Goal: Task Accomplishment & Management: Use online tool/utility

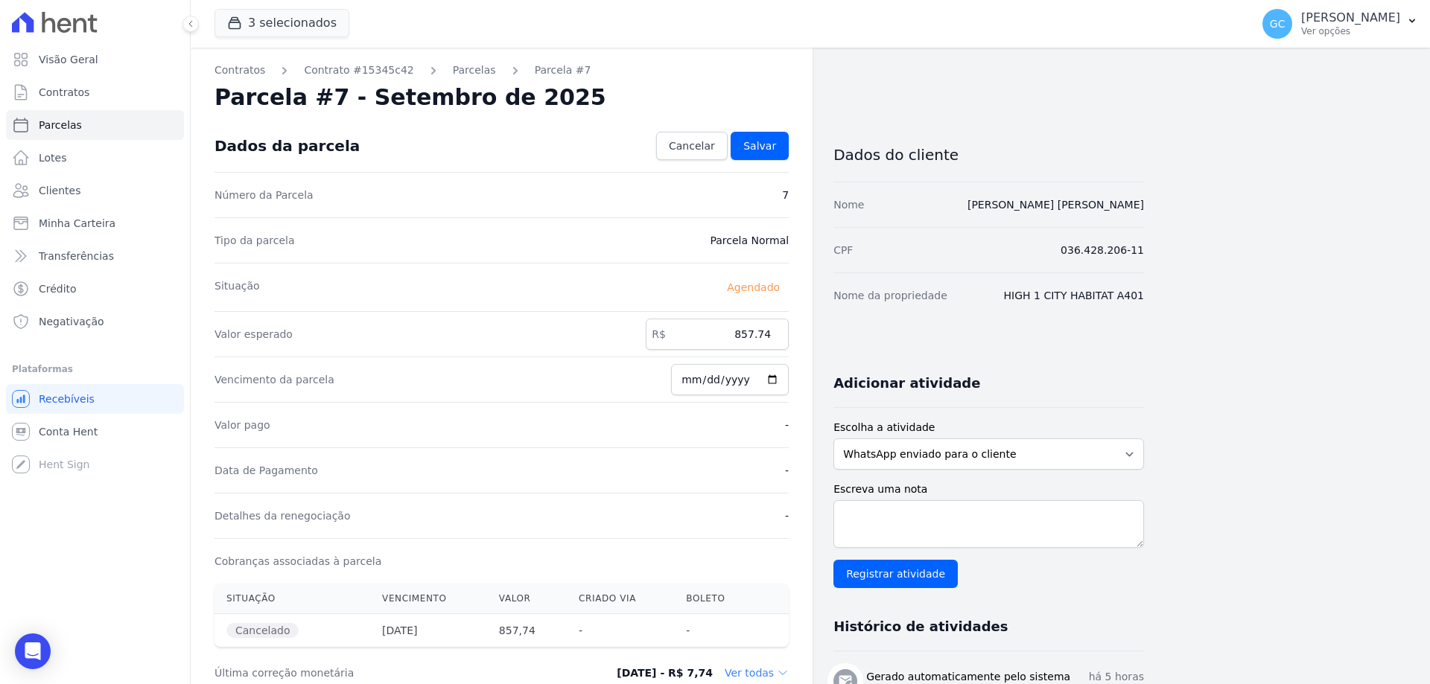
scroll to position [149, 0]
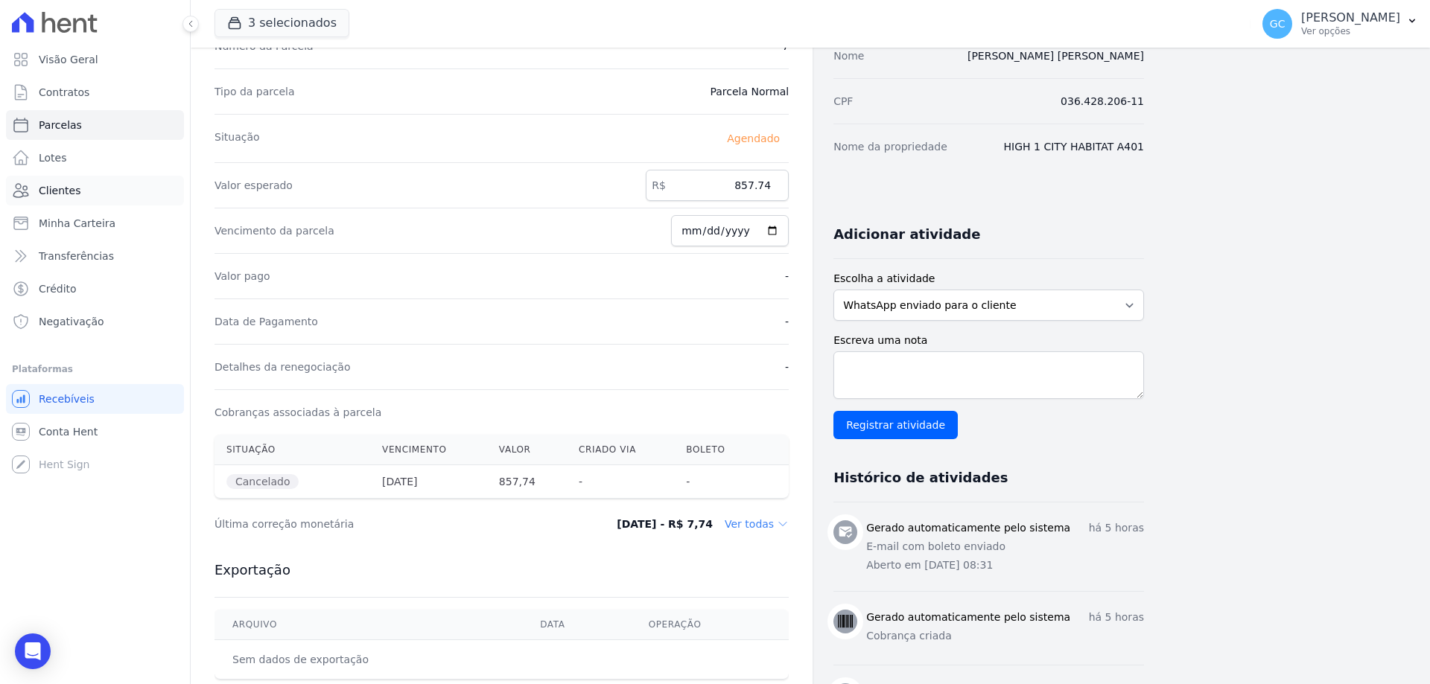
click at [69, 189] on span "Clientes" at bounding box center [60, 190] width 42 height 15
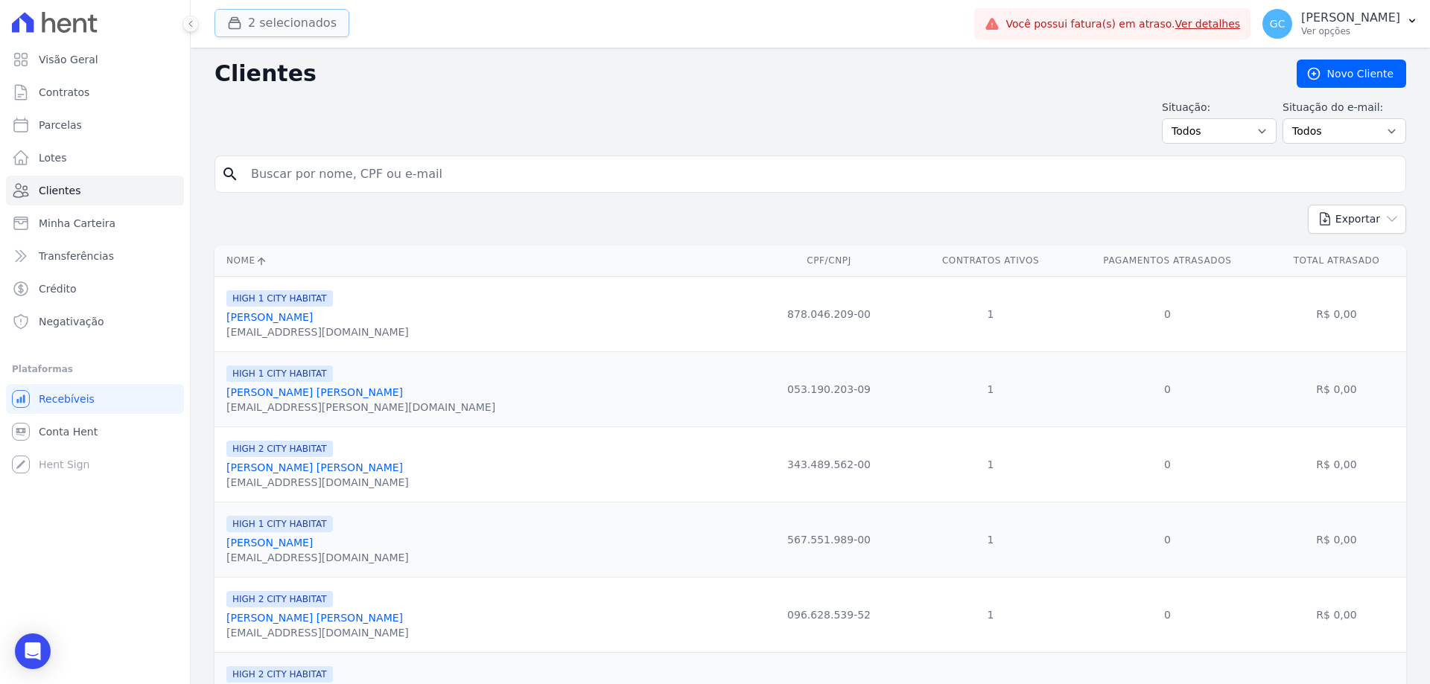
click at [305, 25] on button "2 selecionados" at bounding box center [282, 23] width 135 height 28
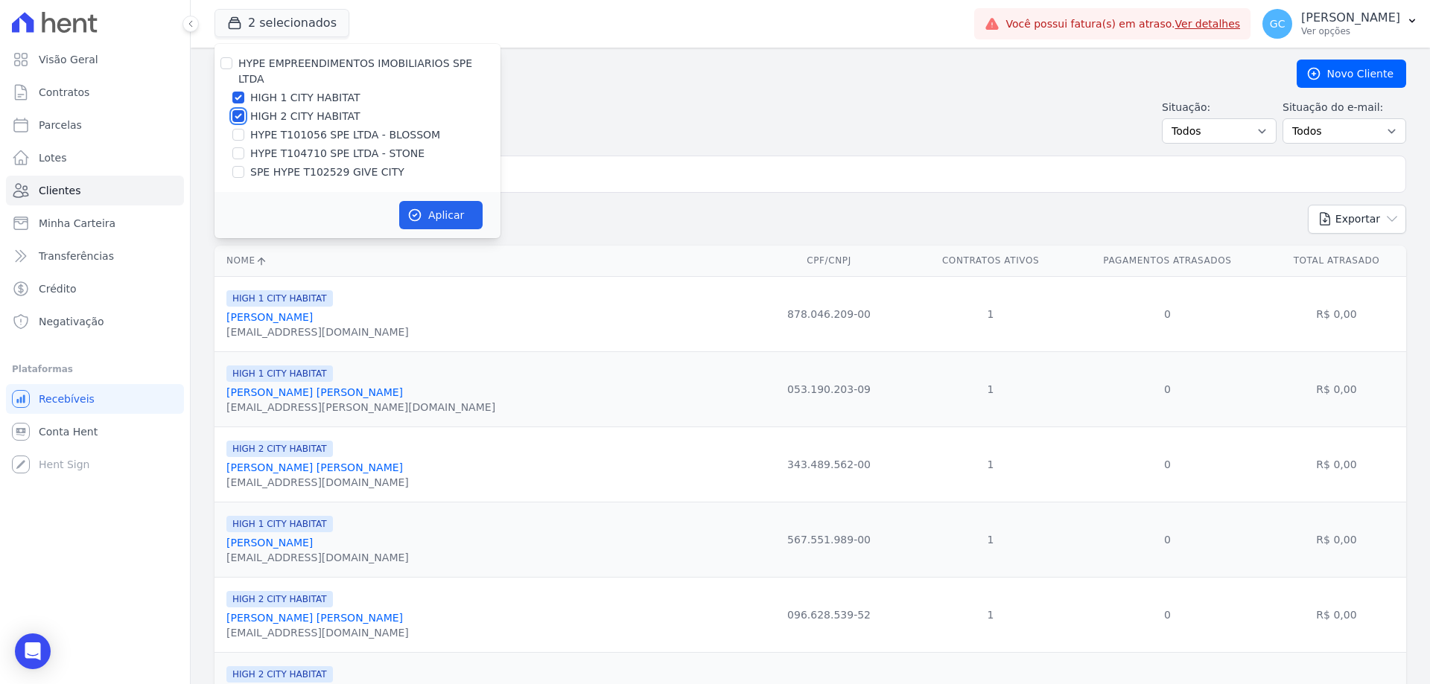
click at [242, 110] on input "HIGH 2 CITY HABITAT" at bounding box center [238, 116] width 12 height 12
checkbox input "false"
click at [240, 92] on input "HIGH 1 CITY HABITAT" at bounding box center [238, 98] width 12 height 12
checkbox input "false"
drag, startPoint x: 241, startPoint y: 139, endPoint x: 323, endPoint y: 175, distance: 90.1
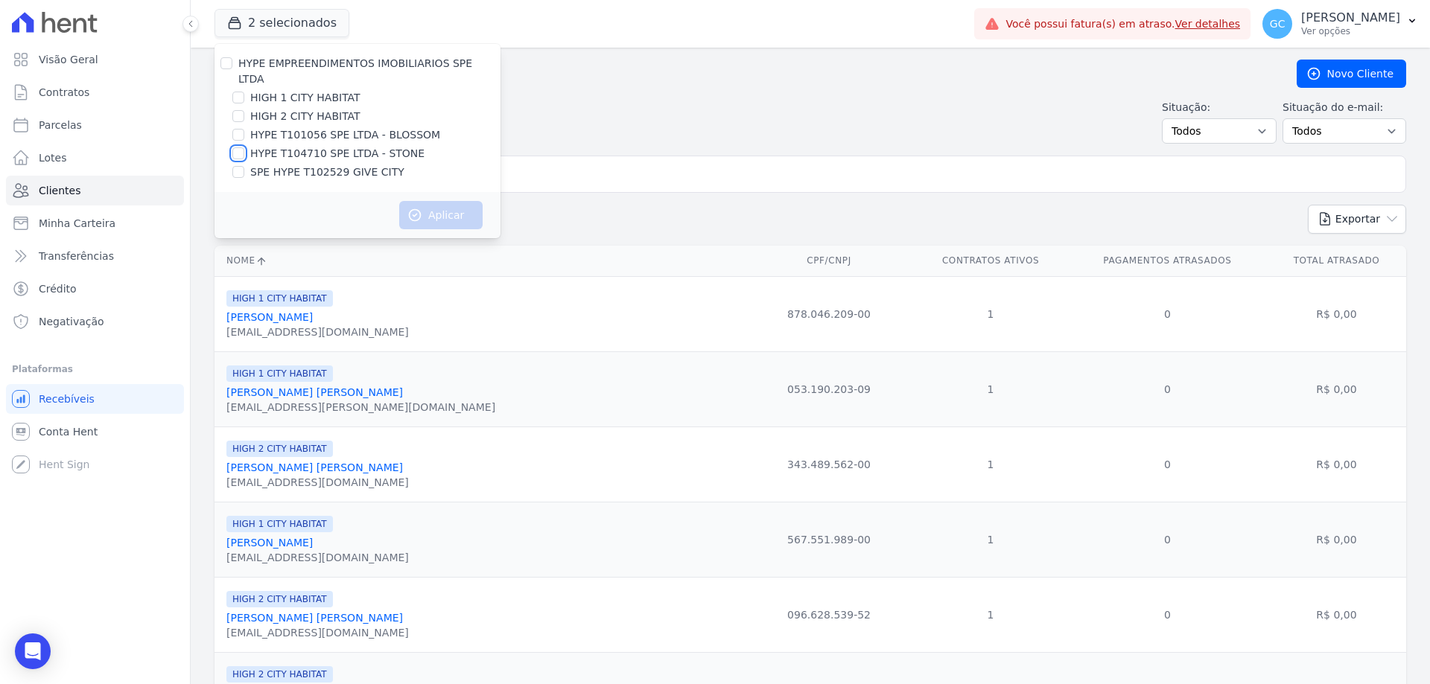
click at [241, 147] on input "HYPE T104710 SPE LTDA - STONE" at bounding box center [238, 153] width 12 height 12
checkbox input "true"
click at [430, 204] on button "Aplicar" at bounding box center [440, 215] width 83 height 28
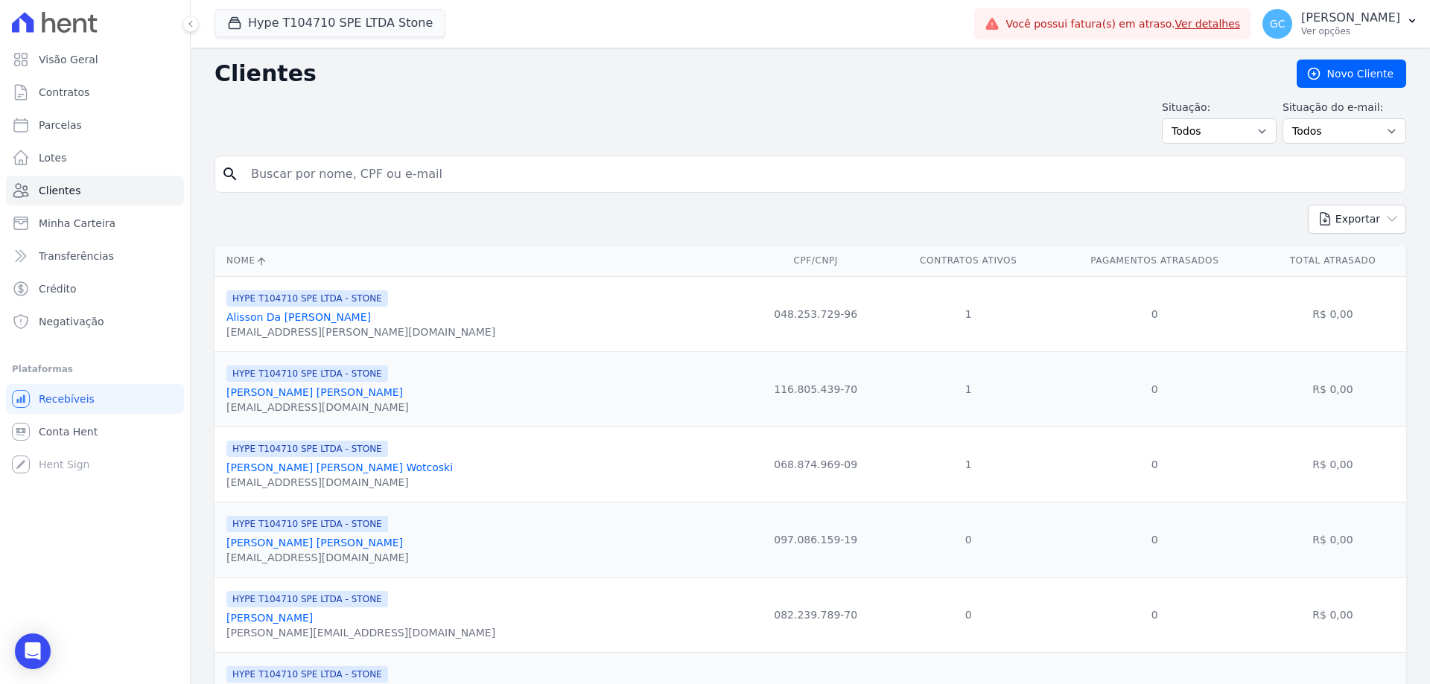
click at [334, 181] on input "search" at bounding box center [820, 174] width 1157 height 30
paste input "[PERSON_NAME] [PERSON_NAME]"
click at [407, 165] on input "[PERSON_NAME] [PERSON_NAME]" at bounding box center [820, 174] width 1157 height 30
type input "[PERSON_NAME] [PERSON_NAME]"
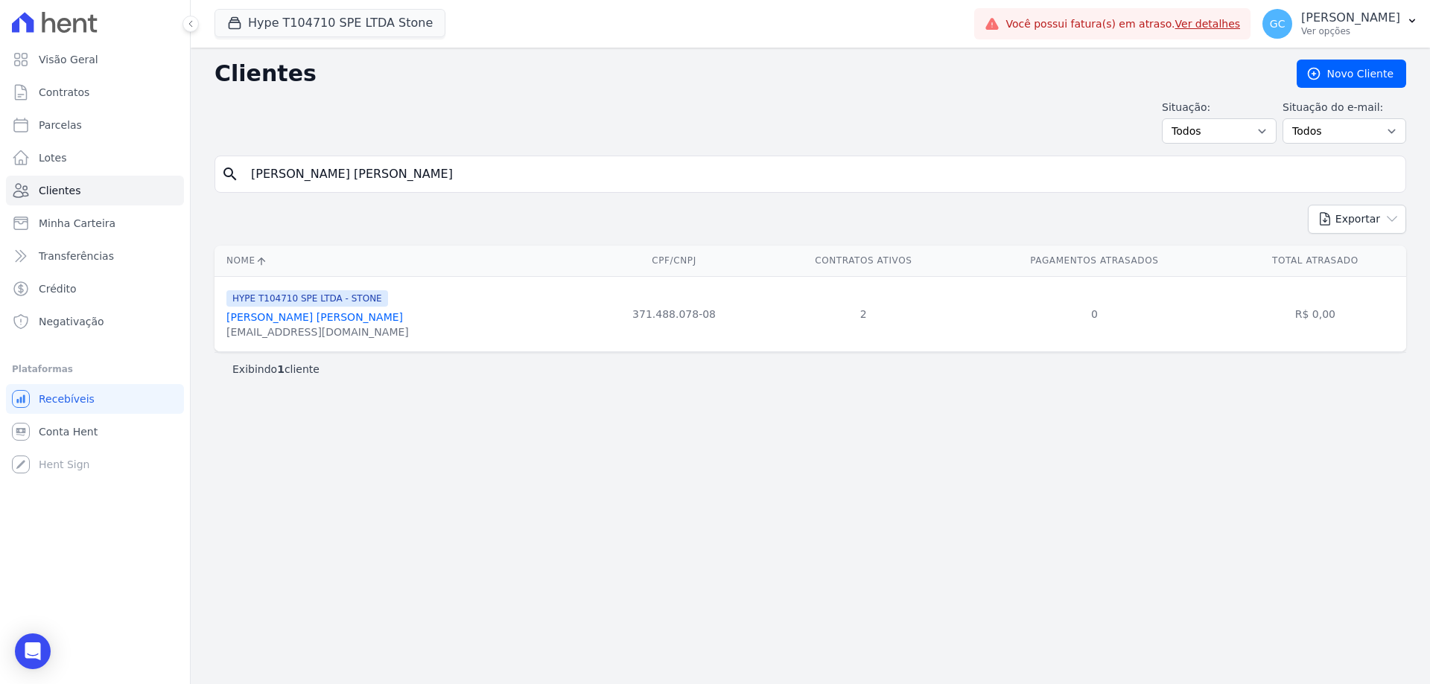
click at [304, 314] on link "[PERSON_NAME] [PERSON_NAME]" at bounding box center [314, 317] width 177 height 12
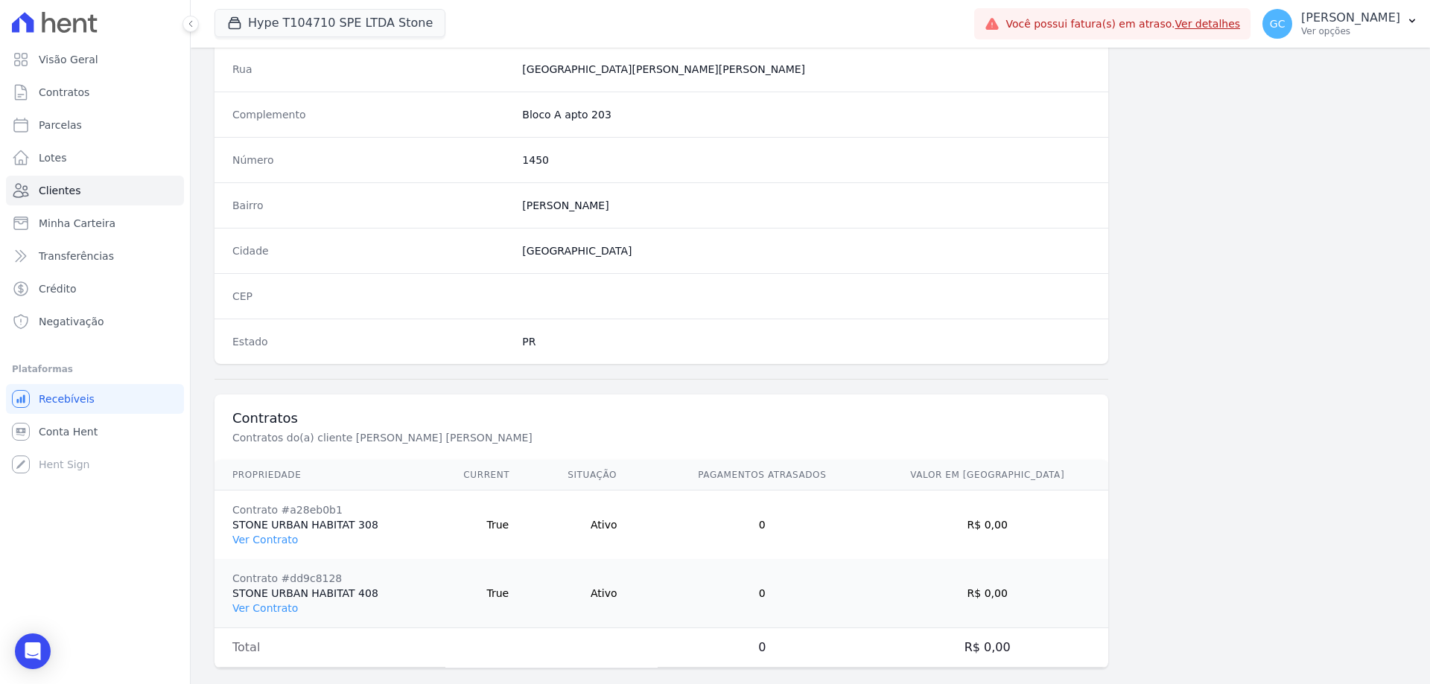
scroll to position [778, 0]
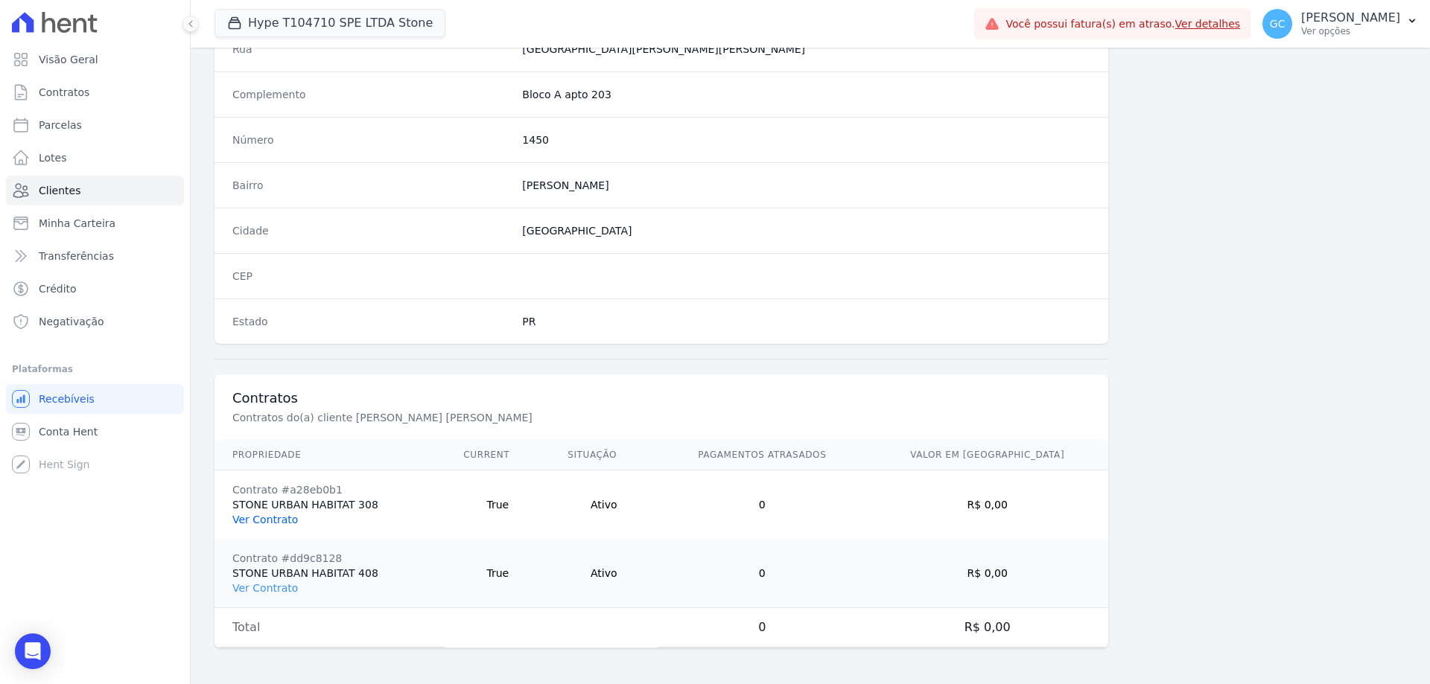
click at [282, 518] on link "Ver Contrato" at bounding box center [265, 520] width 66 height 12
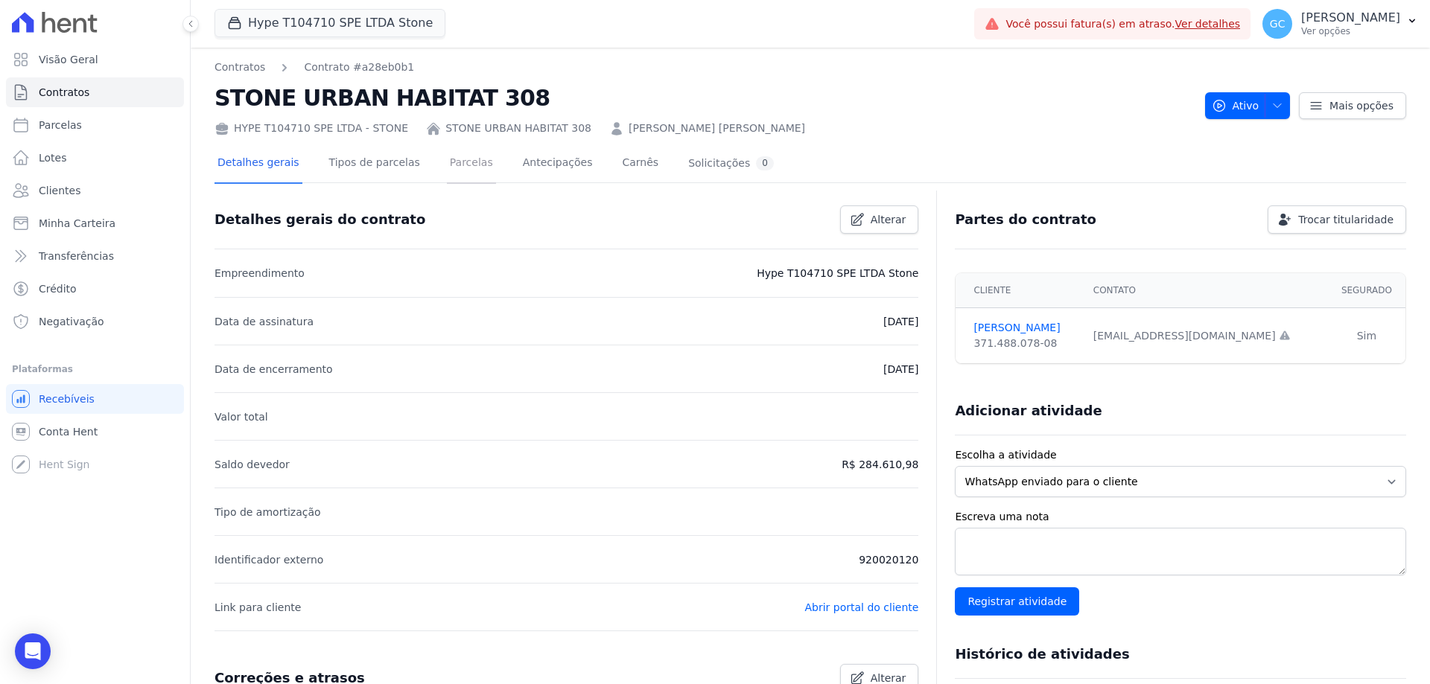
click at [460, 160] on link "Parcelas" at bounding box center [471, 163] width 49 height 39
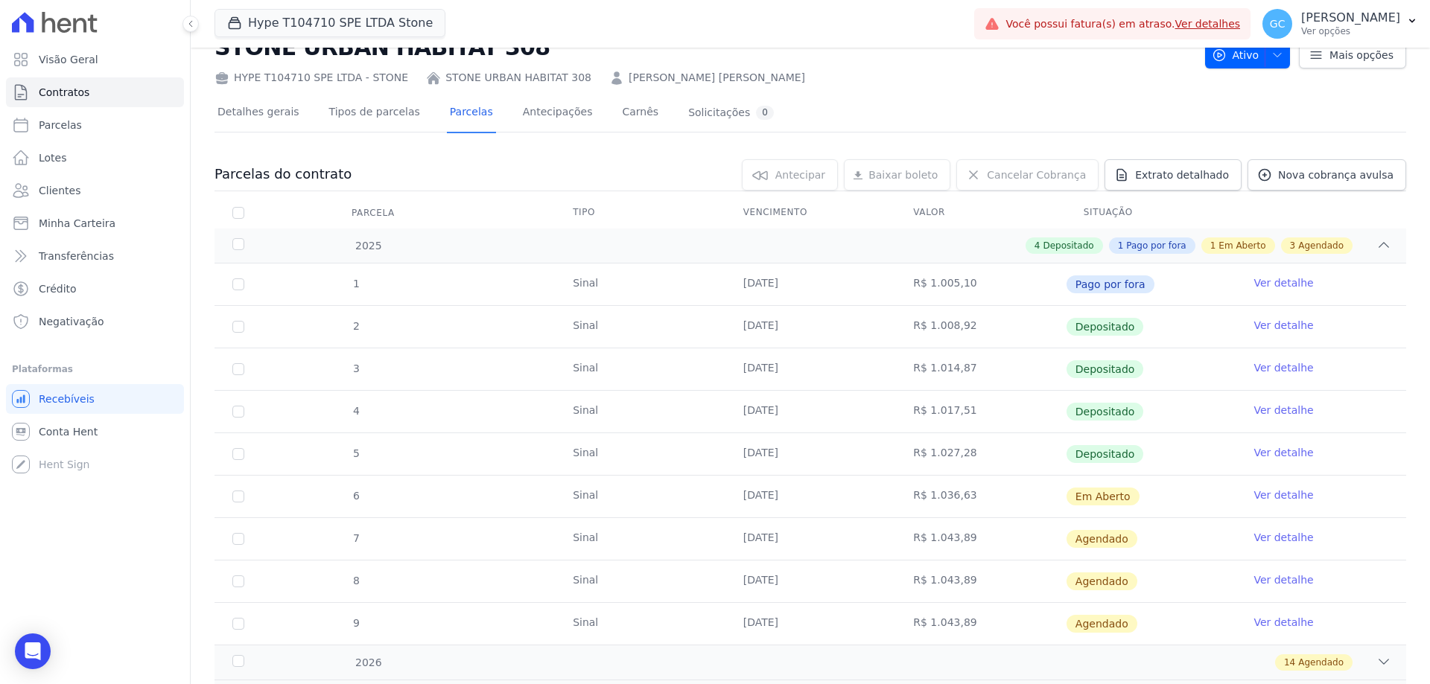
scroll to position [74, 0]
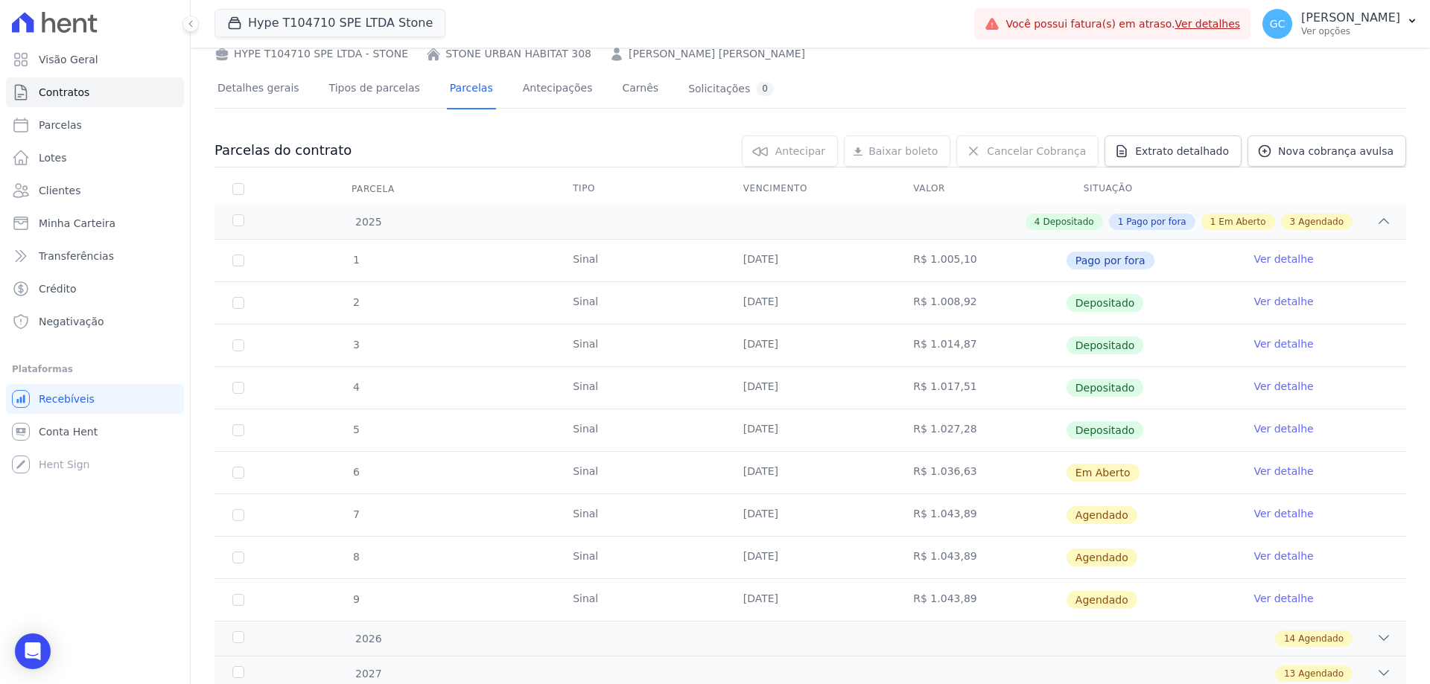
click at [1275, 471] on link "Ver detalhe" at bounding box center [1284, 471] width 60 height 15
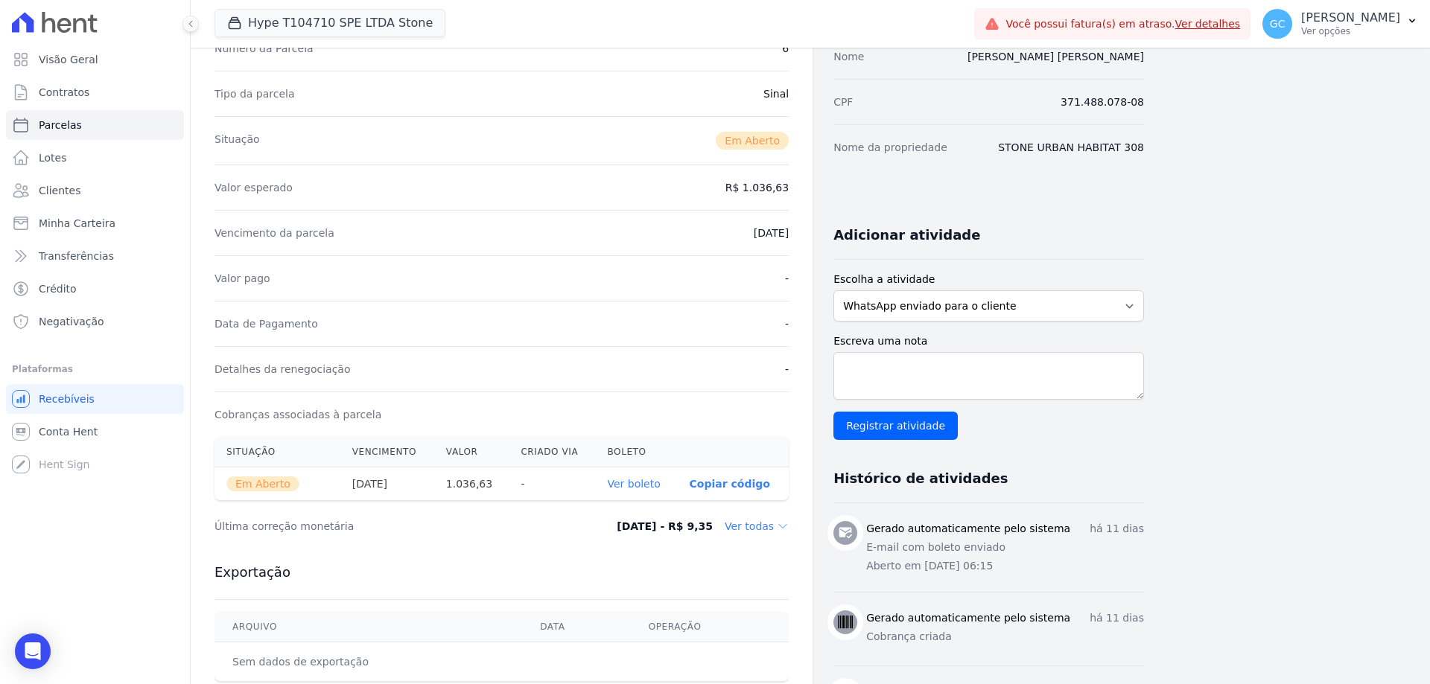
scroll to position [149, 0]
click at [637, 481] on link "Ver boleto" at bounding box center [633, 483] width 53 height 12
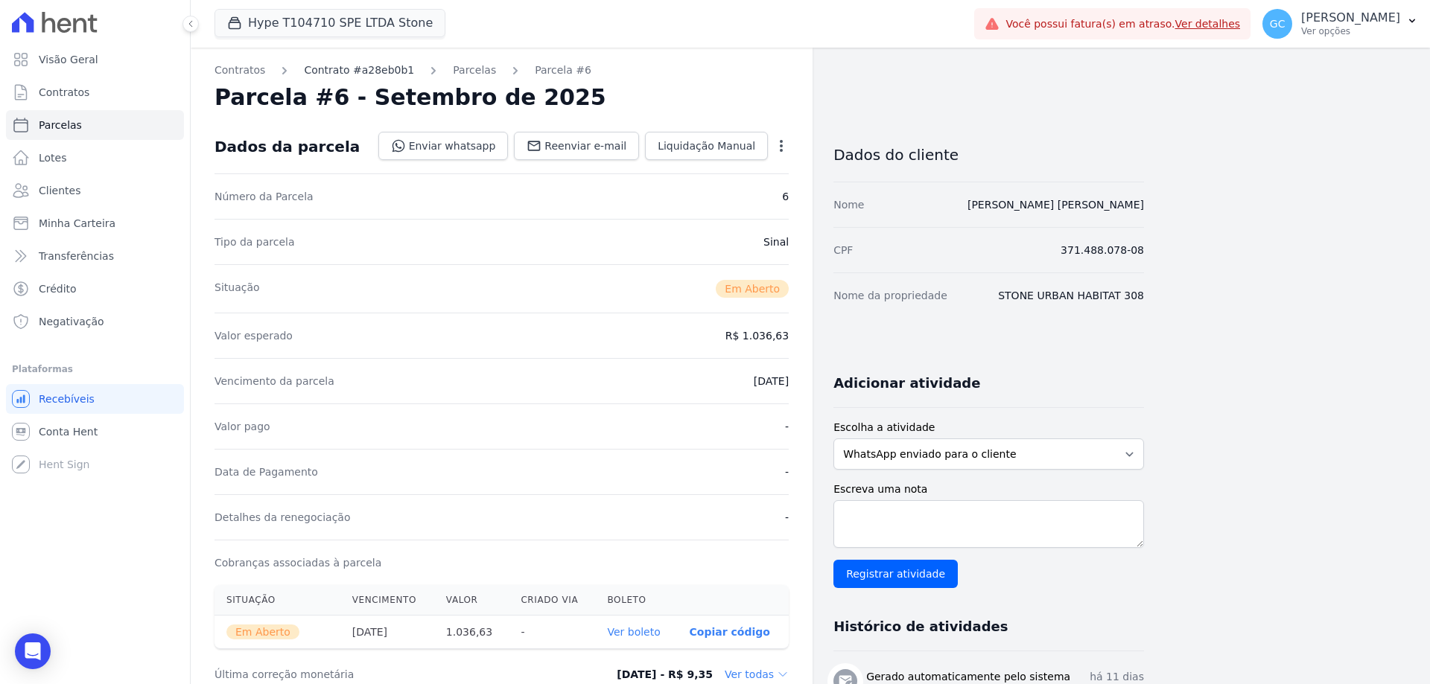
click at [346, 71] on link "Contrato #a28eb0b1" at bounding box center [359, 71] width 110 height 16
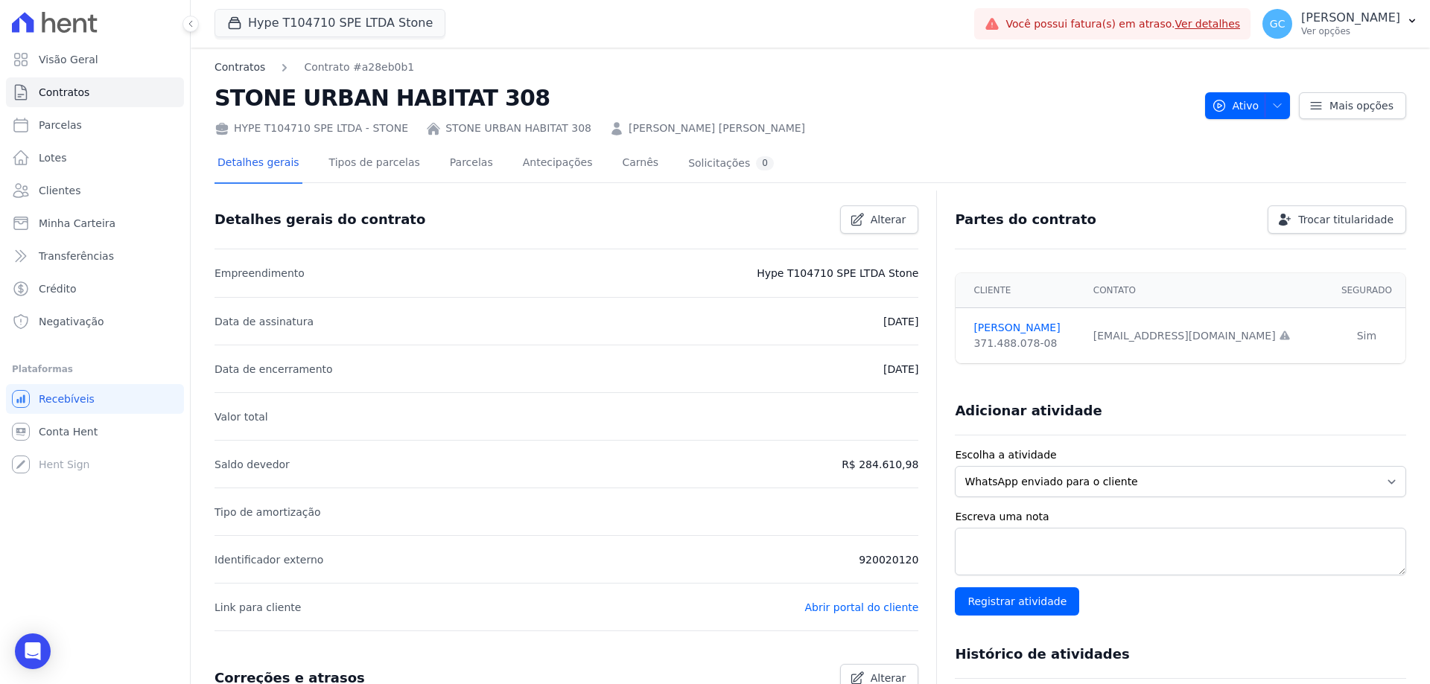
click at [229, 63] on link "Contratos" at bounding box center [240, 68] width 51 height 16
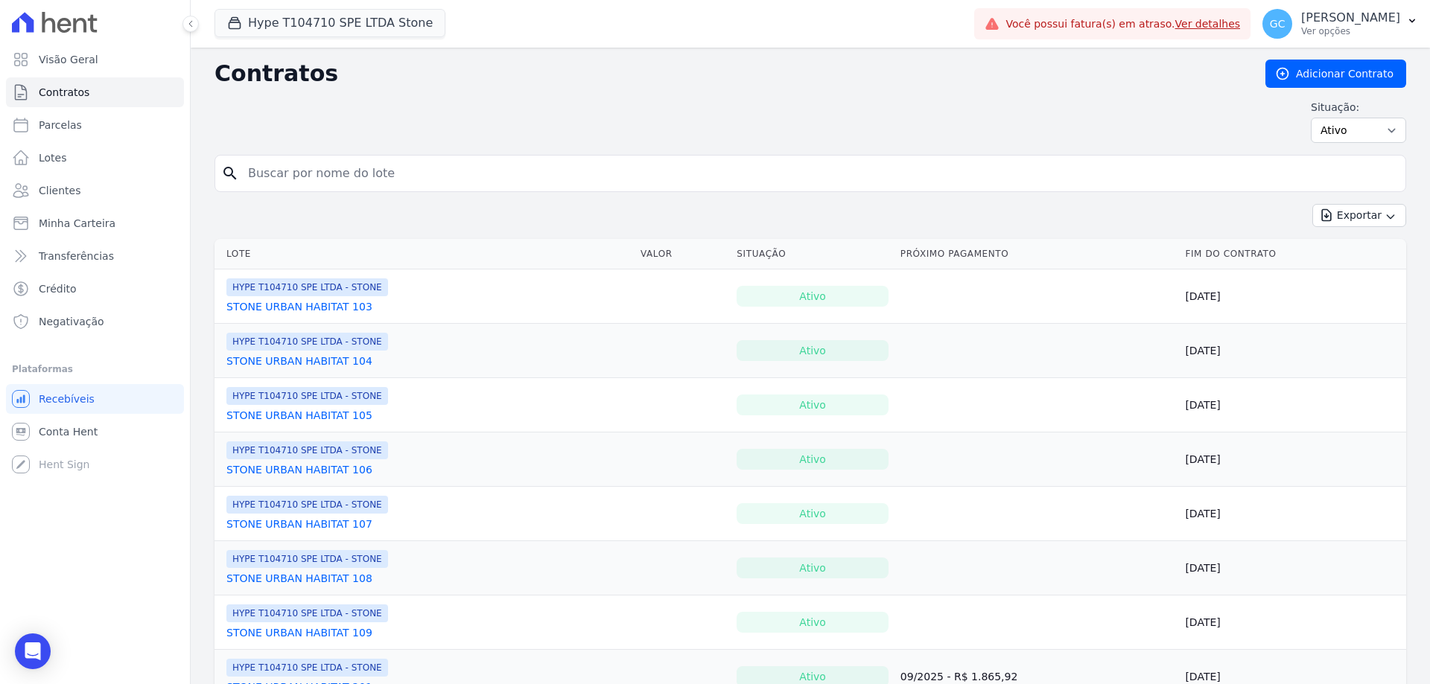
click at [320, 174] on input "search" at bounding box center [819, 174] width 1160 height 30
click at [73, 196] on span "Clientes" at bounding box center [60, 190] width 42 height 15
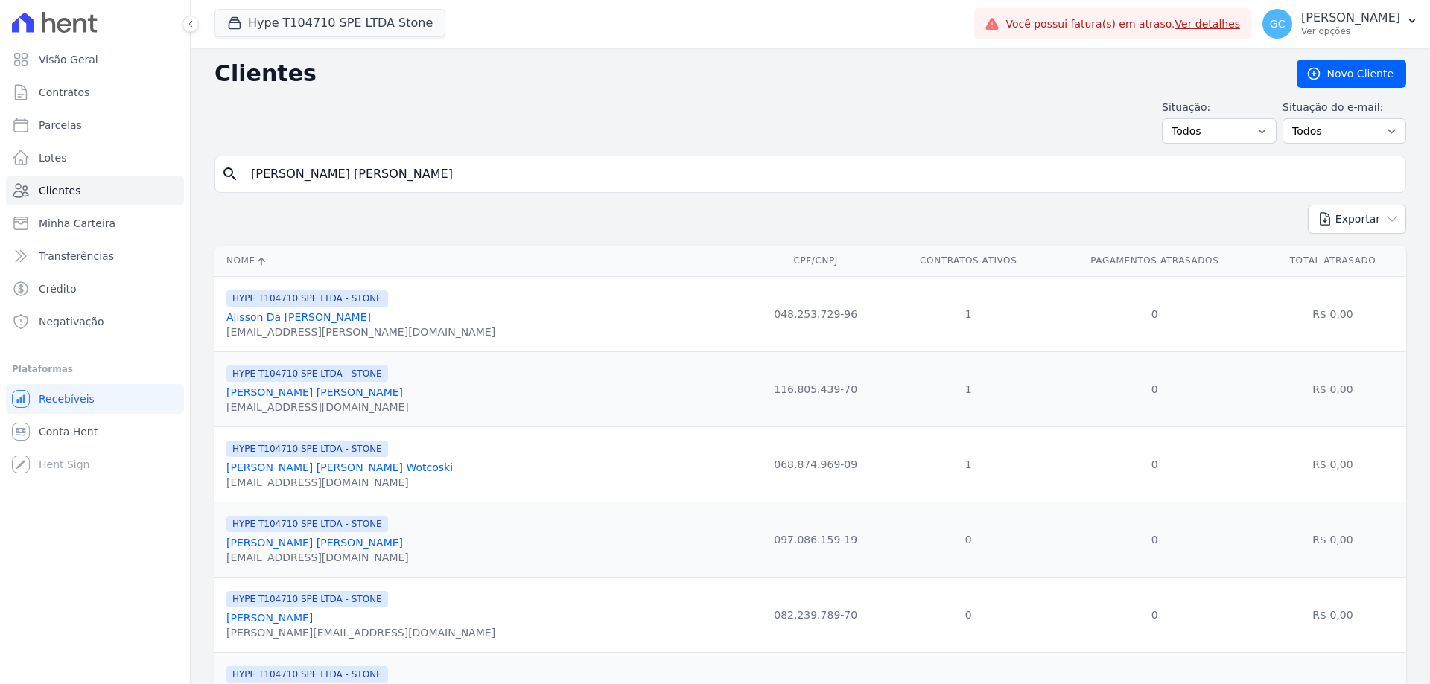
click at [287, 182] on input "[PERSON_NAME] [PERSON_NAME]" at bounding box center [820, 174] width 1157 height 30
click at [483, 168] on input "search" at bounding box center [820, 174] width 1157 height 30
click at [338, 168] on input "search" at bounding box center [820, 174] width 1157 height 30
paste input "[PERSON_NAME] [PERSON_NAME]"
type input "[PERSON_NAME] [PERSON_NAME]"
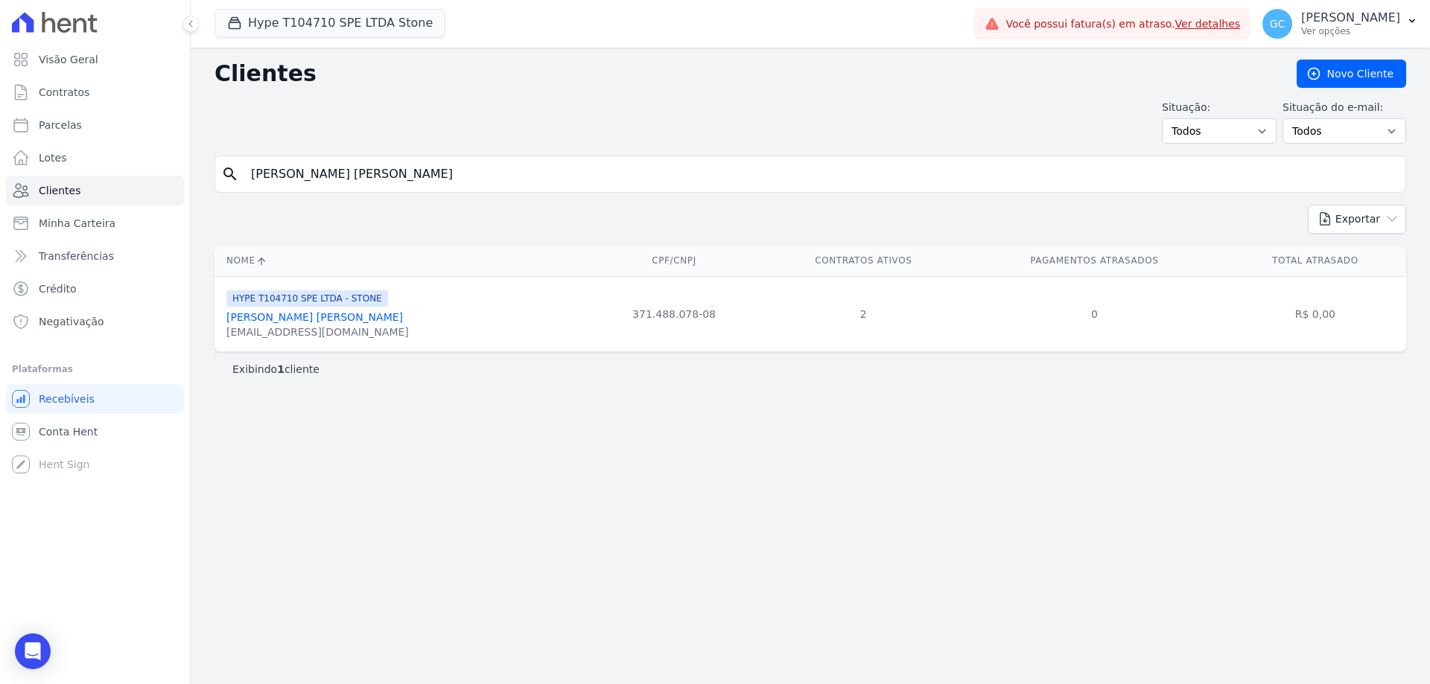
click at [284, 319] on link "[PERSON_NAME] [PERSON_NAME]" at bounding box center [314, 317] width 177 height 12
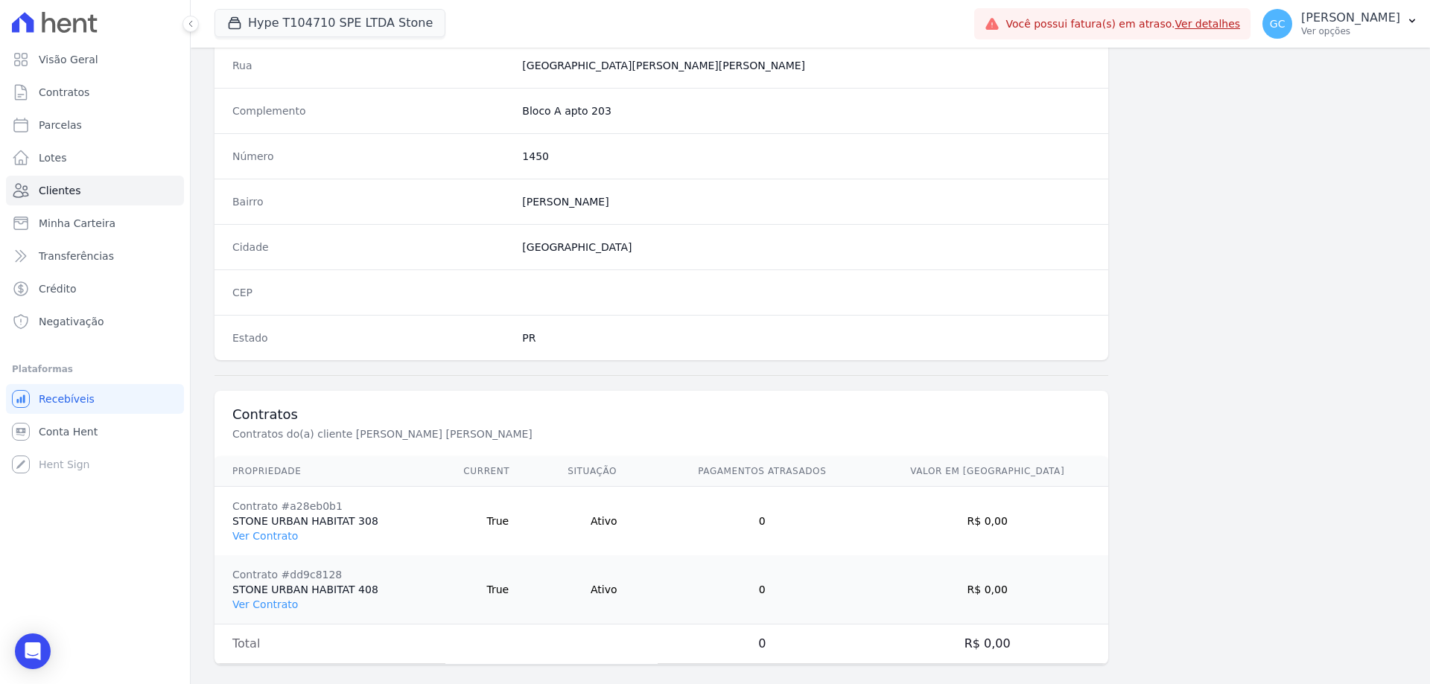
scroll to position [778, 0]
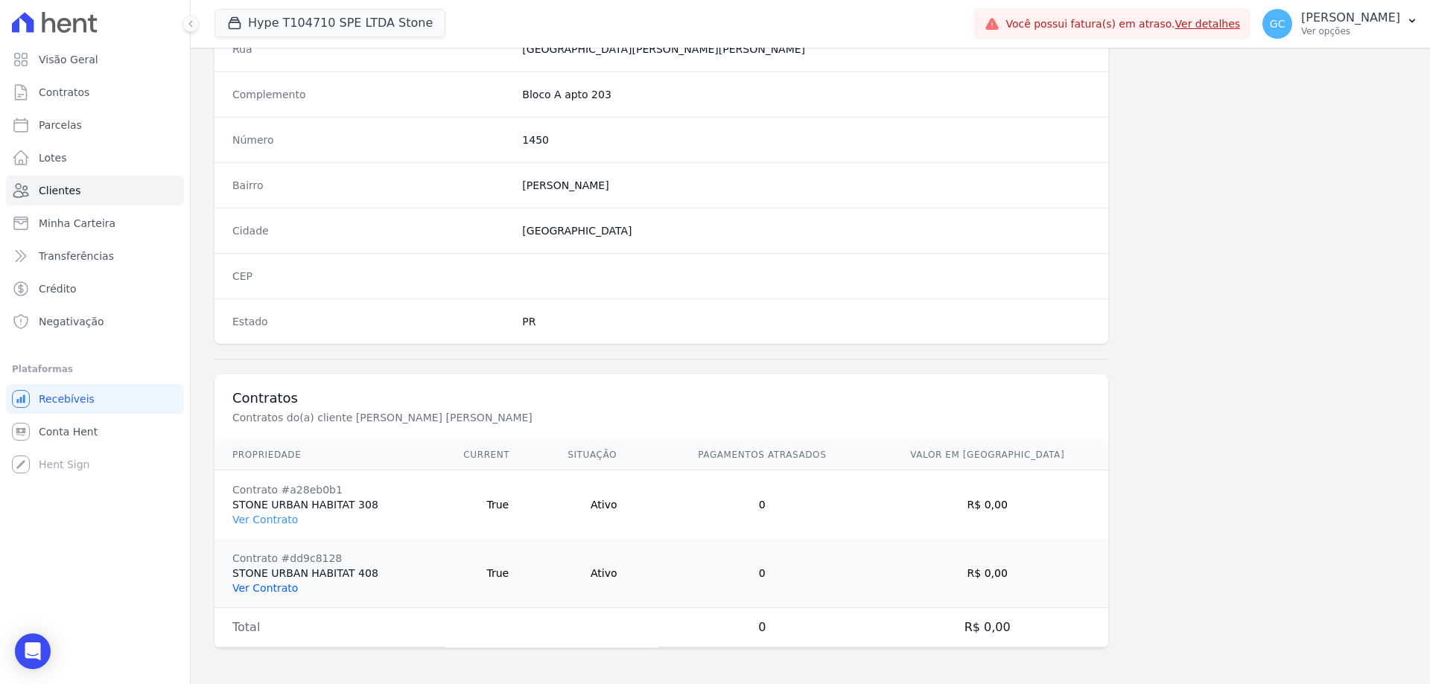
click at [277, 588] on link "Ver Contrato" at bounding box center [265, 588] width 66 height 12
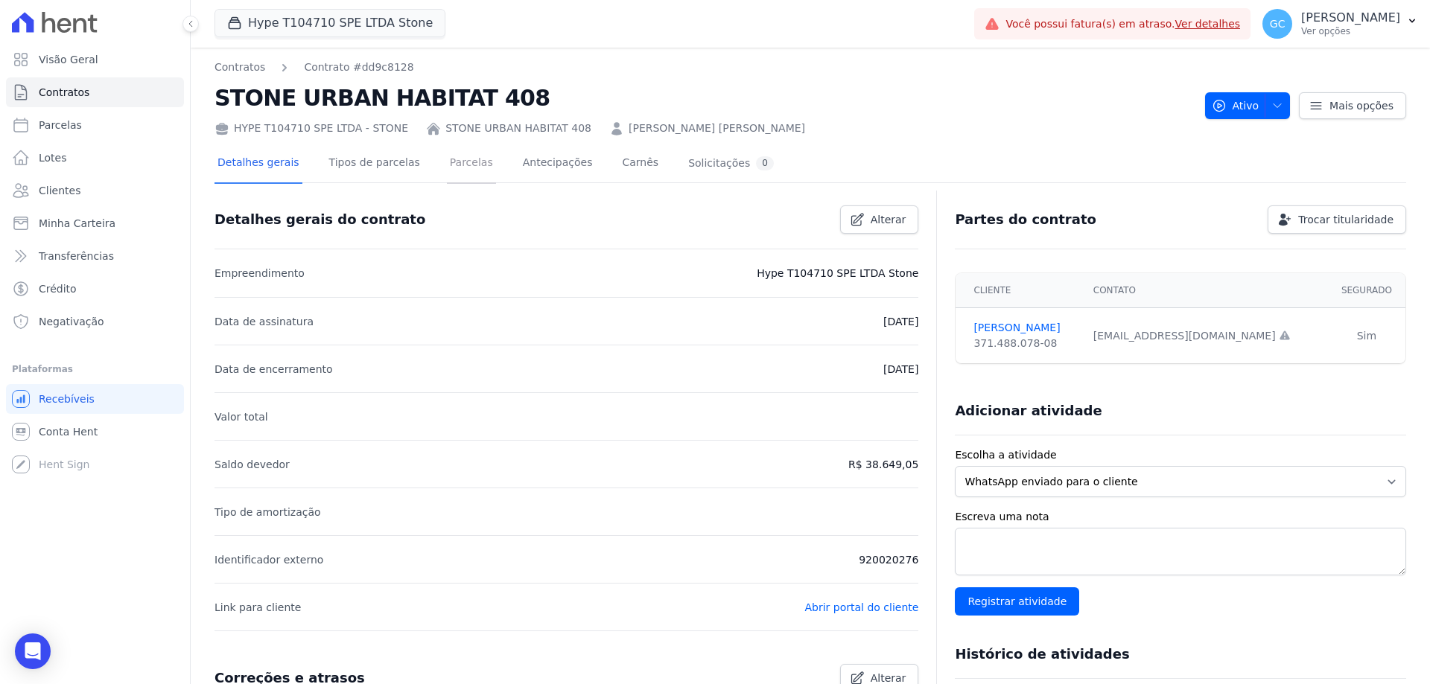
click at [447, 168] on link "Parcelas" at bounding box center [471, 163] width 49 height 39
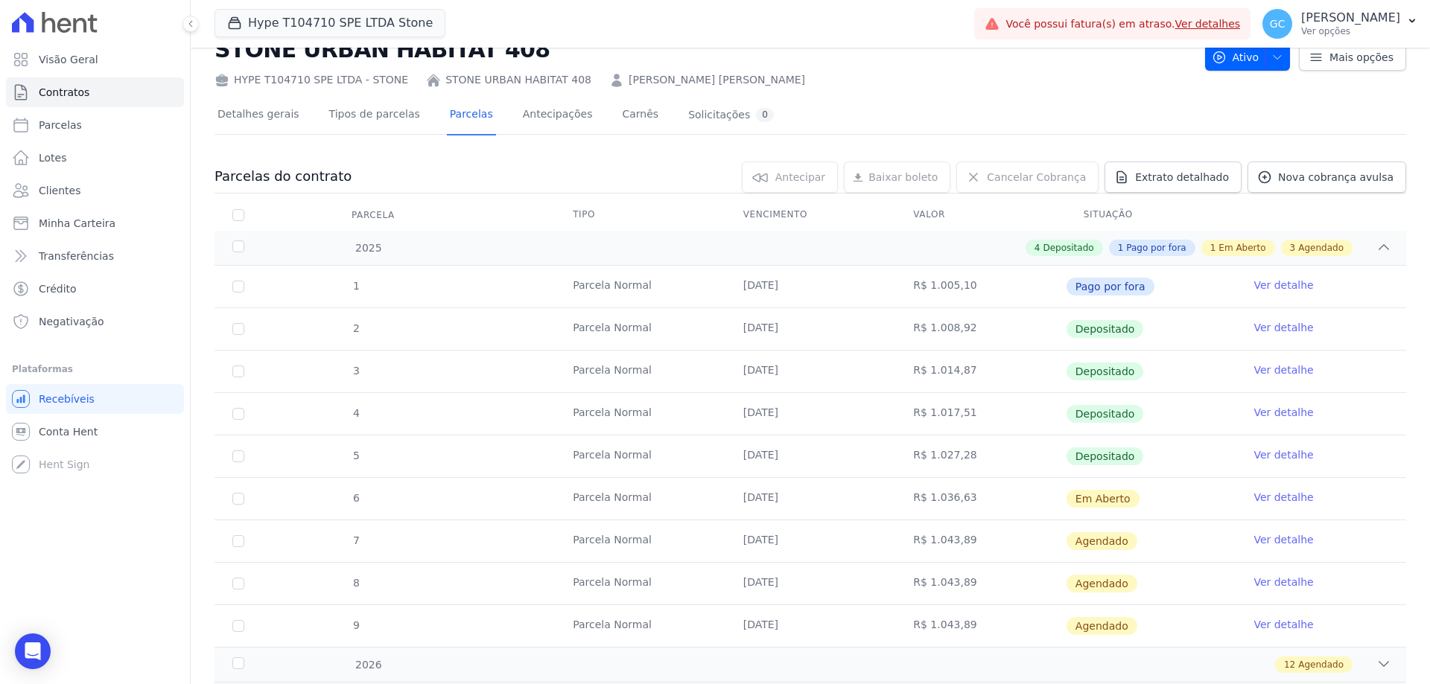
scroll to position [74, 0]
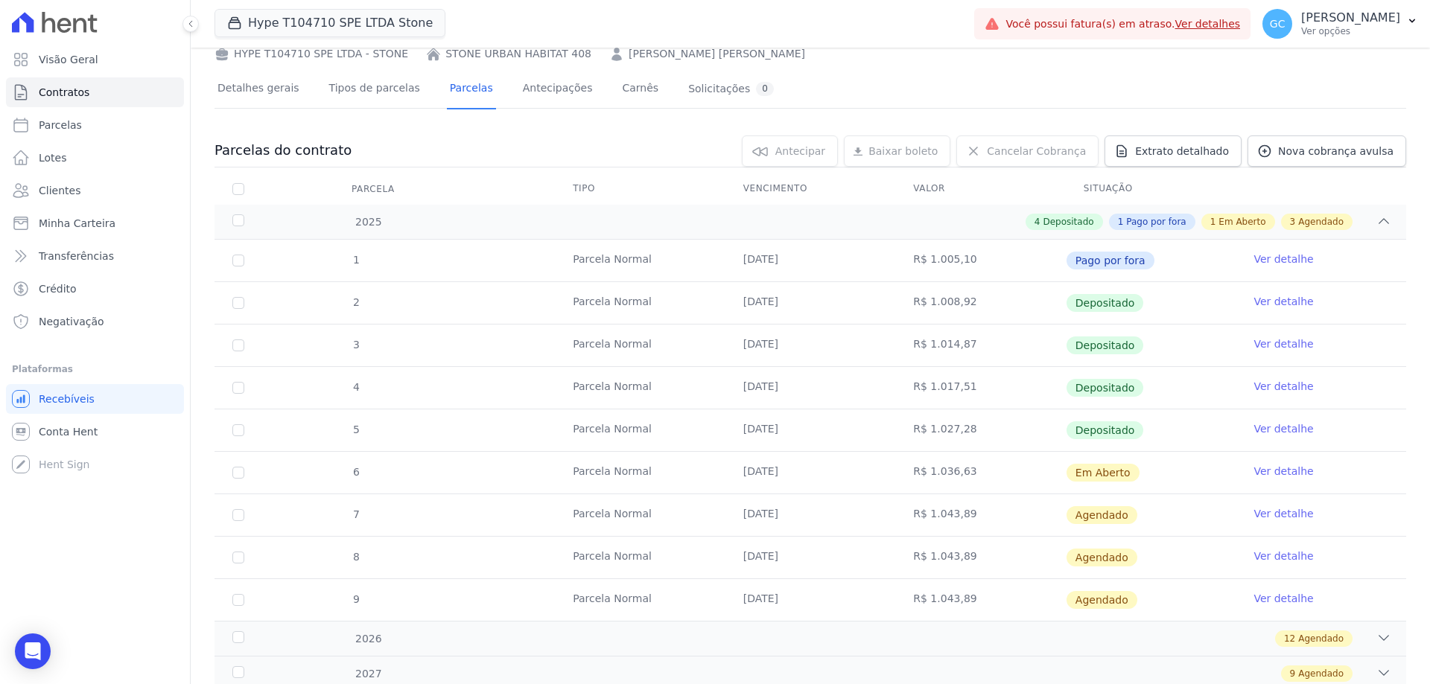
click at [1266, 477] on link "Ver detalhe" at bounding box center [1284, 471] width 60 height 15
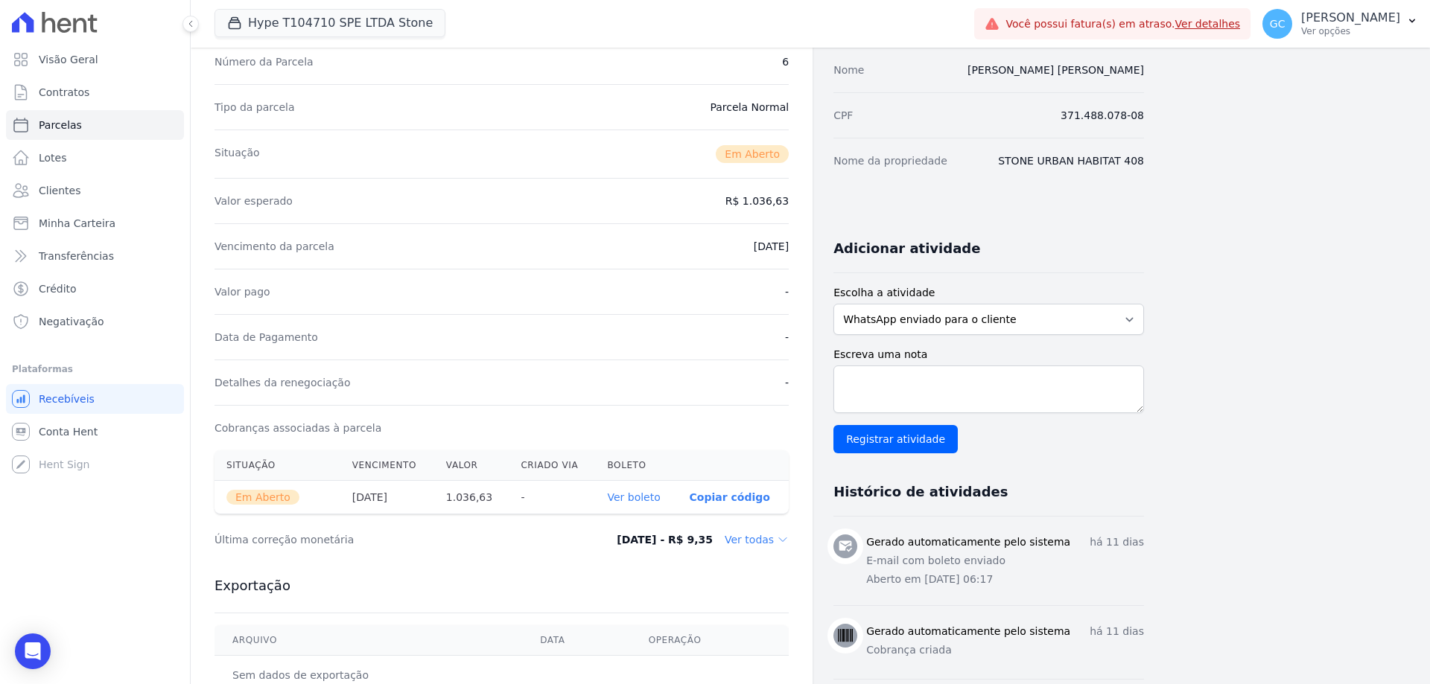
scroll to position [149, 0]
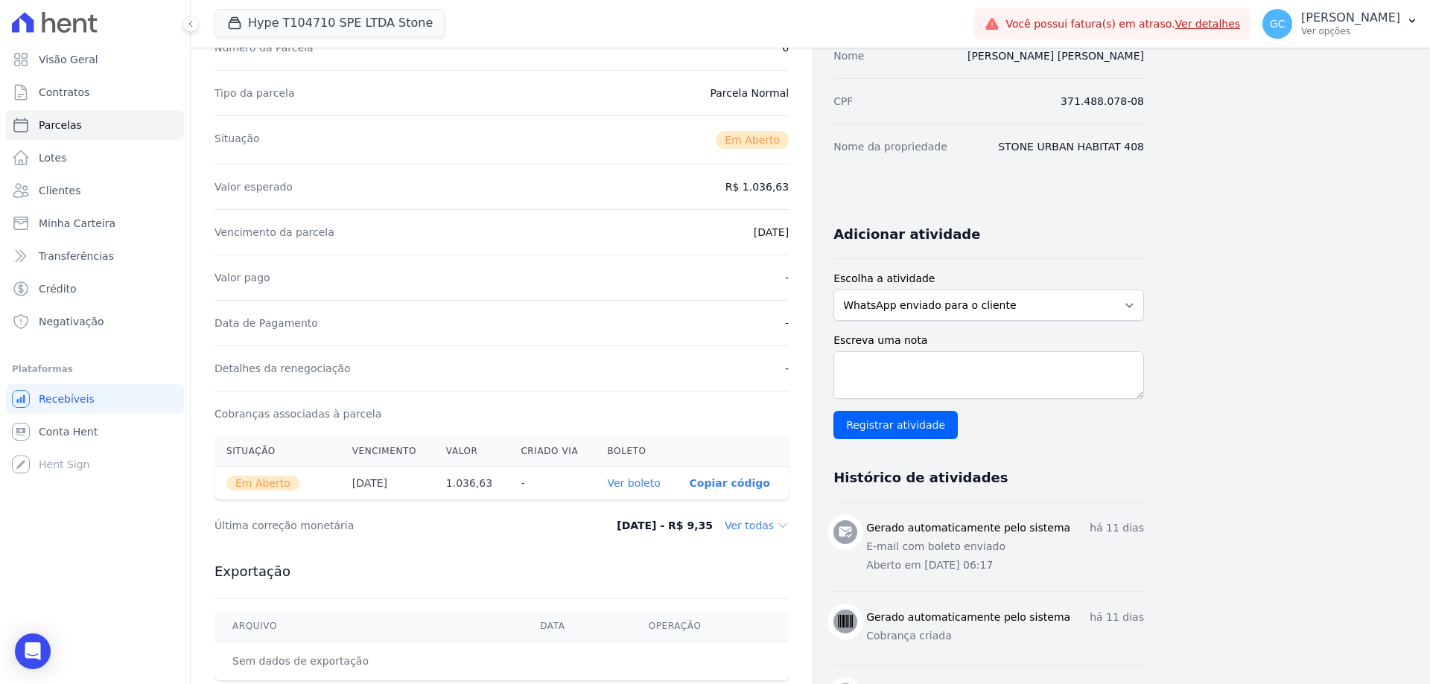
click at [645, 484] on link "Ver boleto" at bounding box center [633, 483] width 53 height 12
